Goal: Navigation & Orientation: Go to known website

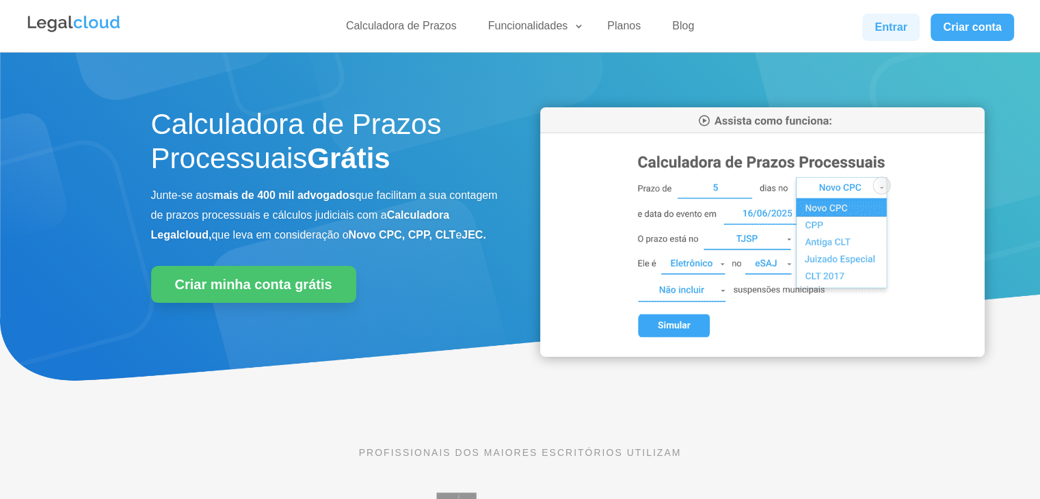
click at [892, 31] on link "Entrar" at bounding box center [890, 27] width 57 height 27
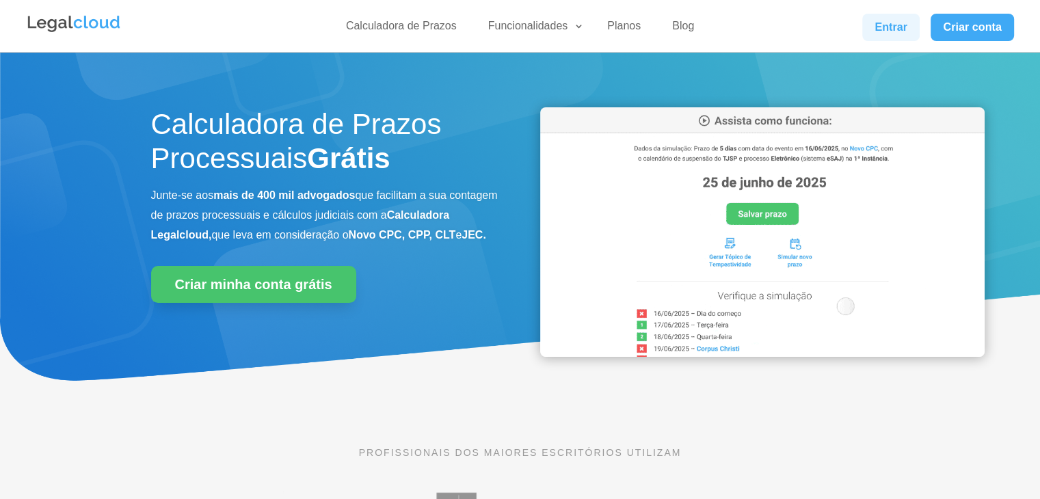
click at [888, 23] on link "Entrar" at bounding box center [890, 27] width 57 height 27
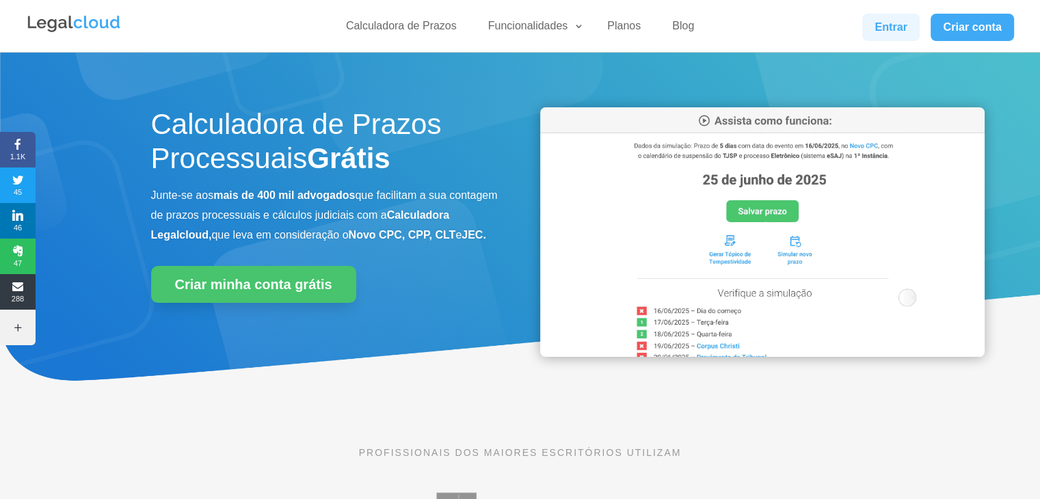
click at [892, 23] on link "Entrar" at bounding box center [890, 27] width 57 height 27
